Goal: Subscribe to service/newsletter

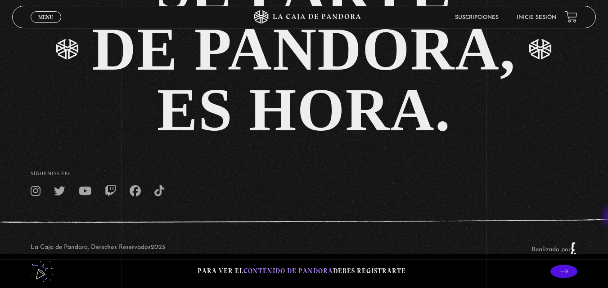
scroll to position [1892, 0]
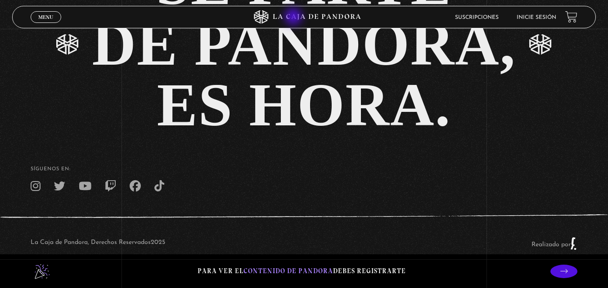
click at [295, 17] on icon at bounding box center [304, 16] width 182 height 13
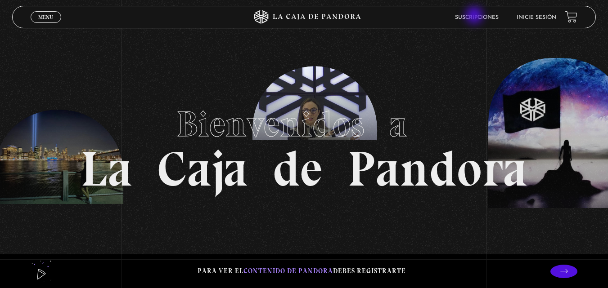
click at [475, 16] on link "Suscripciones" at bounding box center [477, 17] width 44 height 5
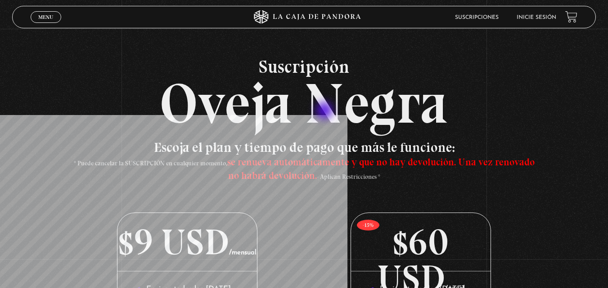
drag, startPoint x: 279, startPoint y: 102, endPoint x: 334, endPoint y: 107, distance: 55.6
click at [331, 109] on h2 "Suscripción Oveja Negra" at bounding box center [304, 95] width 584 height 74
click at [41, 15] on span "Menu" at bounding box center [45, 16] width 15 height 5
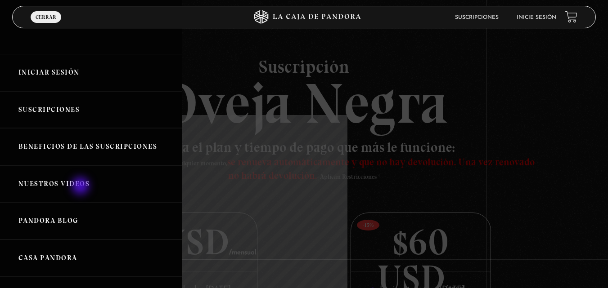
click at [81, 187] on link "Nuestros Videos" at bounding box center [91, 184] width 182 height 37
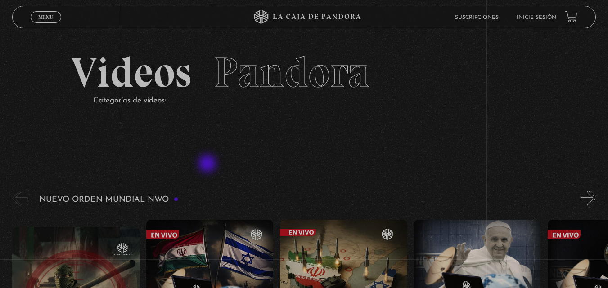
drag, startPoint x: 172, startPoint y: 150, endPoint x: 225, endPoint y: 163, distance: 54.1
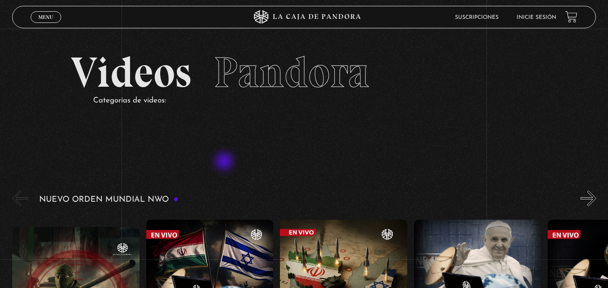
scroll to position [135, 0]
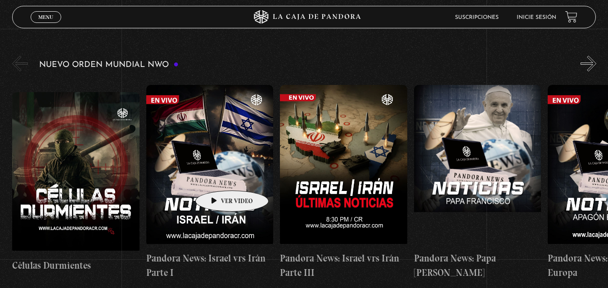
click at [218, 177] on figure at bounding box center [209, 166] width 127 height 162
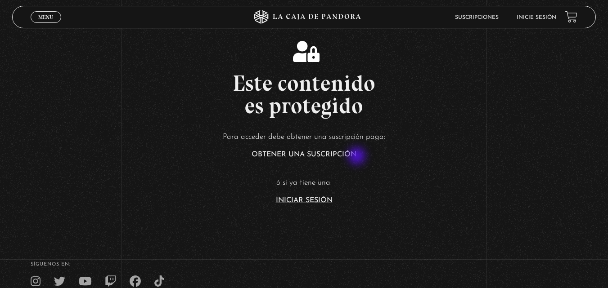
scroll to position [80, 0]
